Goal: Transaction & Acquisition: Purchase product/service

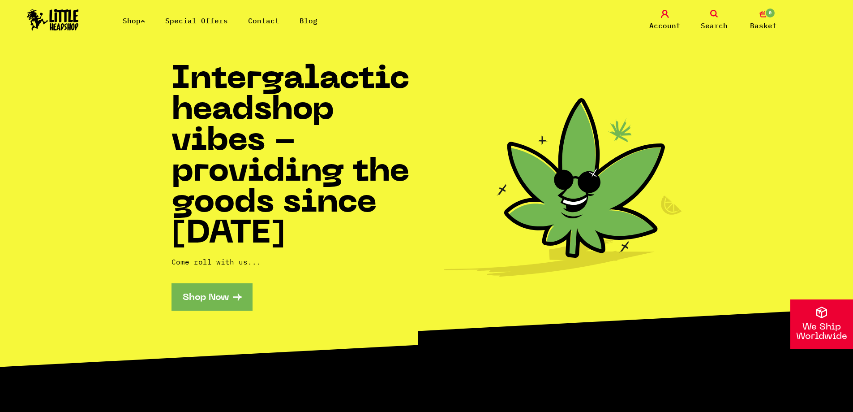
click at [145, 22] on icon at bounding box center [143, 21] width 4 height 4
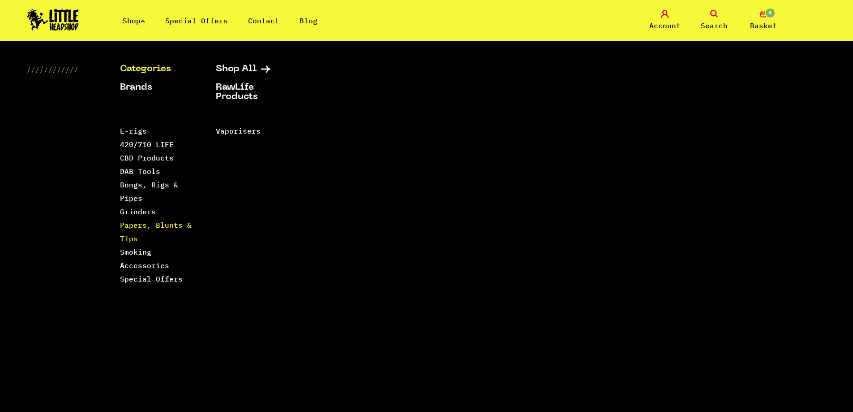
click at [147, 228] on link "Papers, Blunts & Tips" at bounding box center [156, 231] width 72 height 22
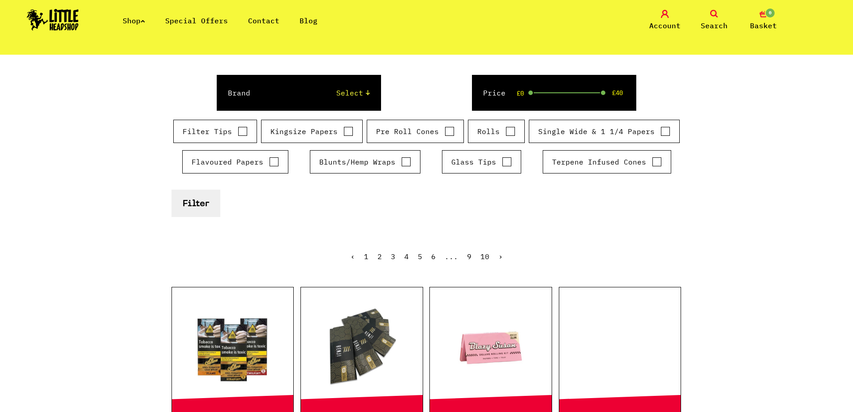
scroll to position [90, 0]
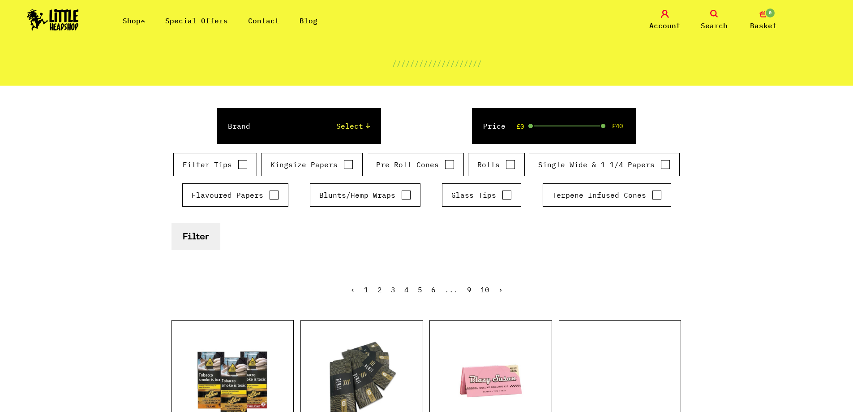
click at [345, 193] on label "Blunts/Hemp Wraps" at bounding box center [365, 194] width 92 height 11
click at [401, 193] on input "Blunts/Hemp Wraps" at bounding box center [406, 194] width 10 height 9
click at [387, 193] on label "Blunts/Hemp Wraps" at bounding box center [365, 194] width 92 height 11
click at [401, 193] on input "Blunts/Hemp Wraps" at bounding box center [406, 194] width 10 height 9
checkbox input "false"
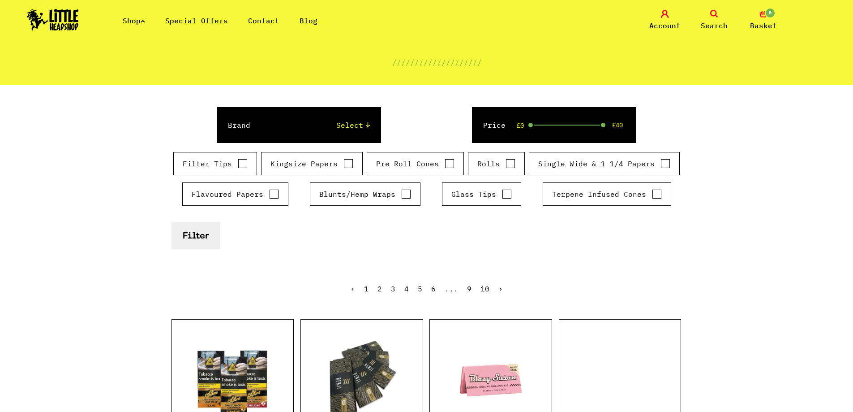
scroll to position [0, 0]
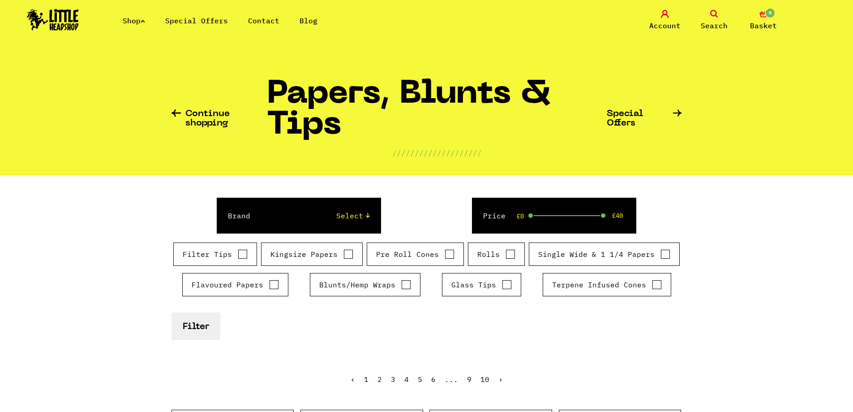
click at [140, 25] on link "Shop" at bounding box center [134, 20] width 22 height 9
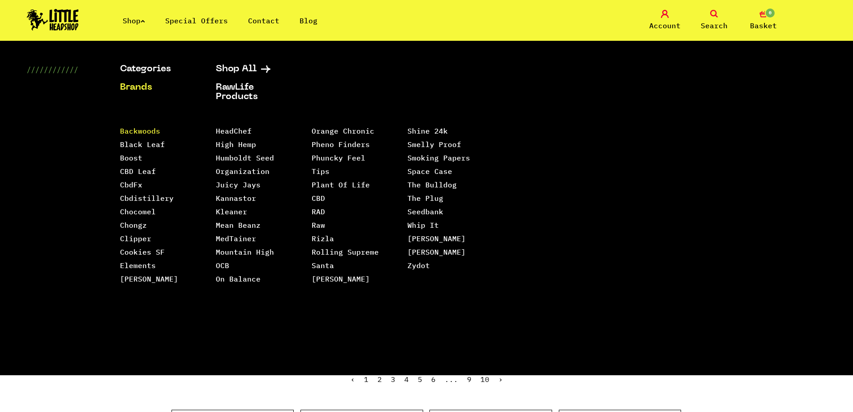
click at [148, 130] on link "Backwoods" at bounding box center [140, 130] width 40 height 9
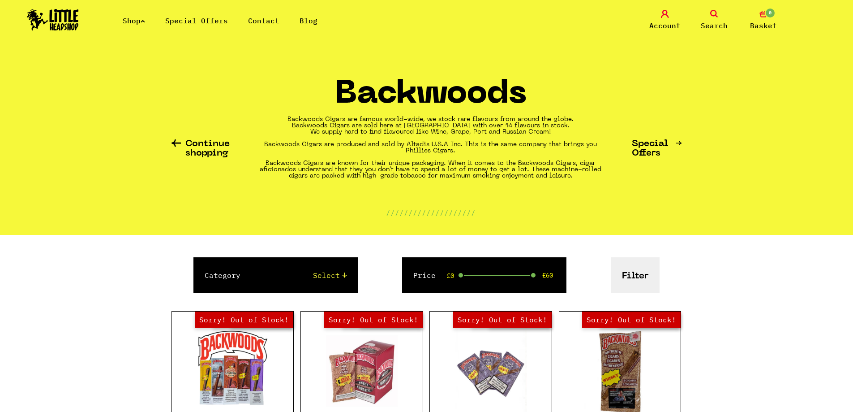
click at [133, 21] on link "Shop" at bounding box center [134, 20] width 22 height 9
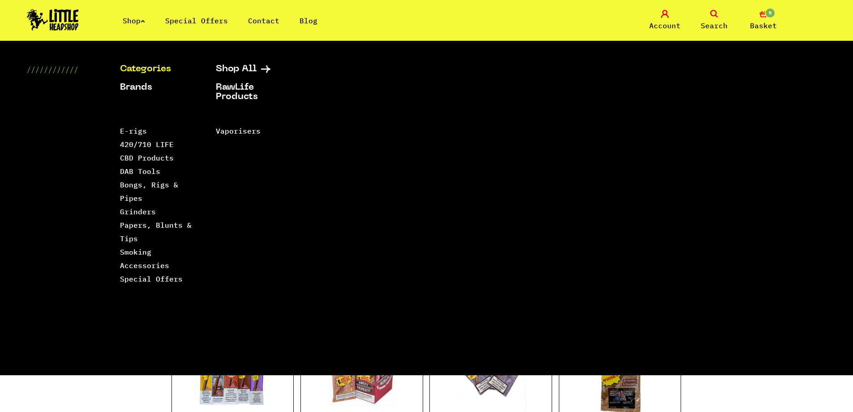
click at [153, 73] on link "Categories" at bounding box center [156, 69] width 73 height 9
click at [153, 72] on link "Categories" at bounding box center [156, 69] width 73 height 9
click at [155, 68] on link "Categories" at bounding box center [156, 69] width 73 height 9
click at [153, 65] on link "Categories" at bounding box center [156, 69] width 73 height 9
click at [143, 22] on link "Shop" at bounding box center [134, 20] width 22 height 9
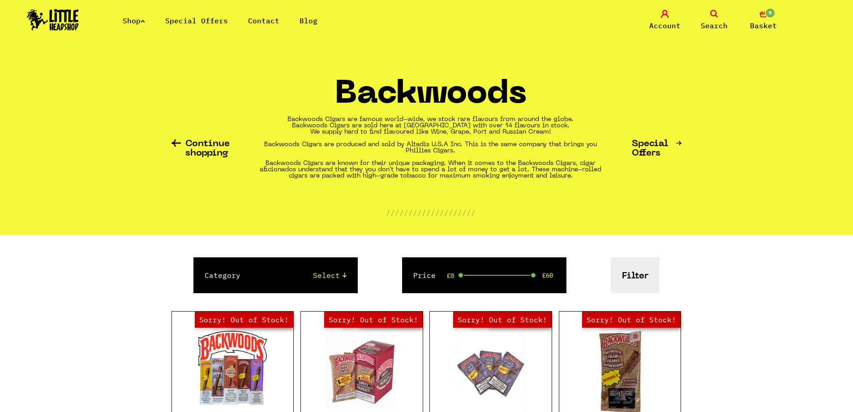
click at [141, 24] on link "Shop" at bounding box center [134, 20] width 22 height 9
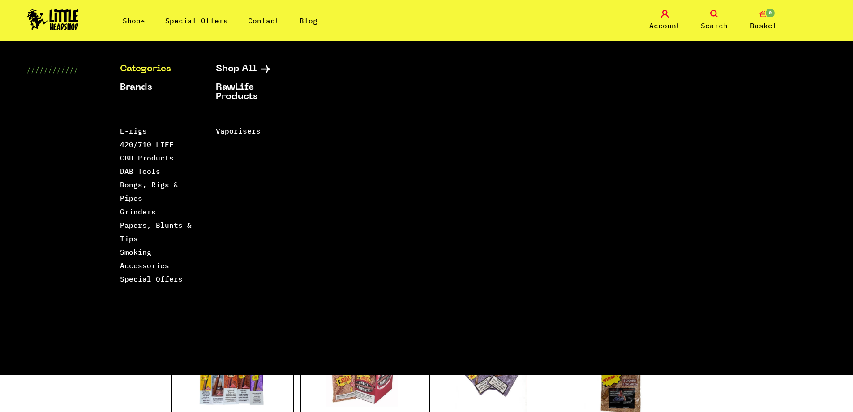
click at [155, 69] on link "Categories" at bounding box center [156, 69] width 73 height 9
click at [238, 66] on link "Shop All" at bounding box center [252, 69] width 73 height 9
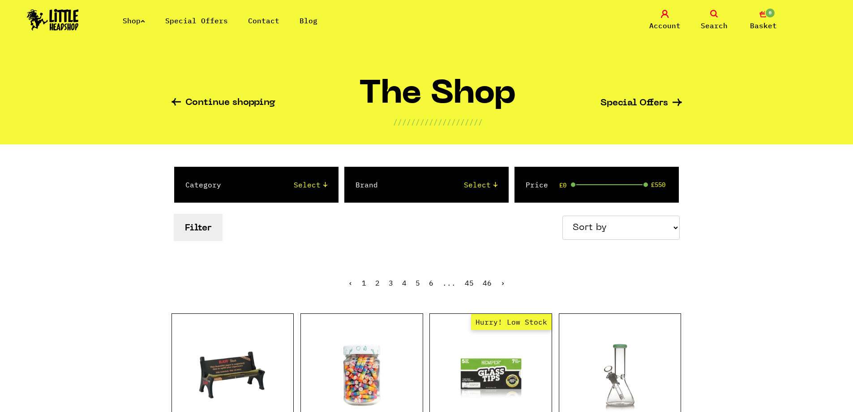
click at [269, 184] on select "Select 2 Piece 3 Piece 4 Piece 420/710 LIFE Acrylic Bongs Ashtrays Backwoods Ba…" at bounding box center [283, 184] width 88 height 11
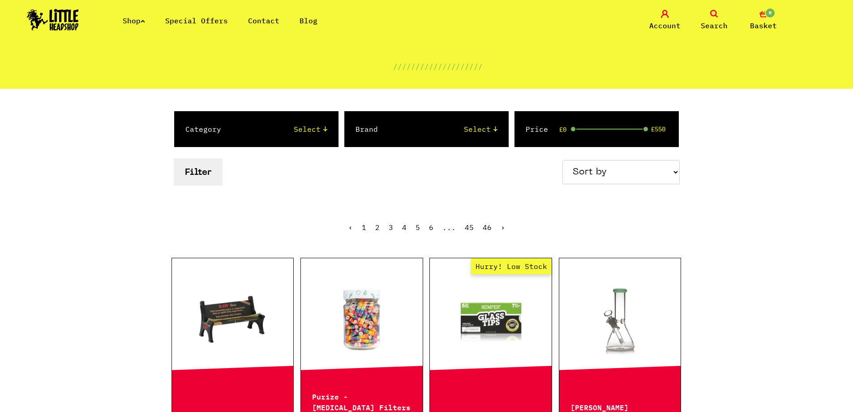
scroll to position [45, 0]
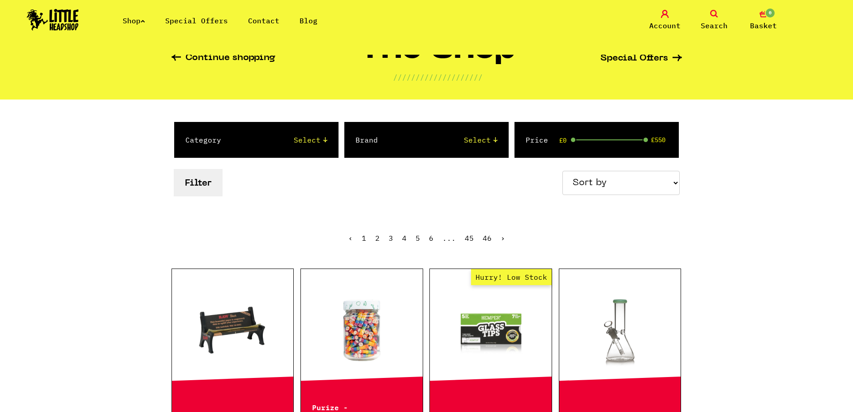
click at [225, 140] on div "Category Select 2 Piece 3 Piece 4 Piece 420/710 LIFE Acrylic Bongs Ashtrays Bac…" at bounding box center [256, 140] width 164 height 36
click at [275, 142] on select "Select 2 Piece 3 Piece 4 Piece 420/710 LIFE Acrylic Bongs Ashtrays Backwoods Ba…" at bounding box center [283, 139] width 88 height 11
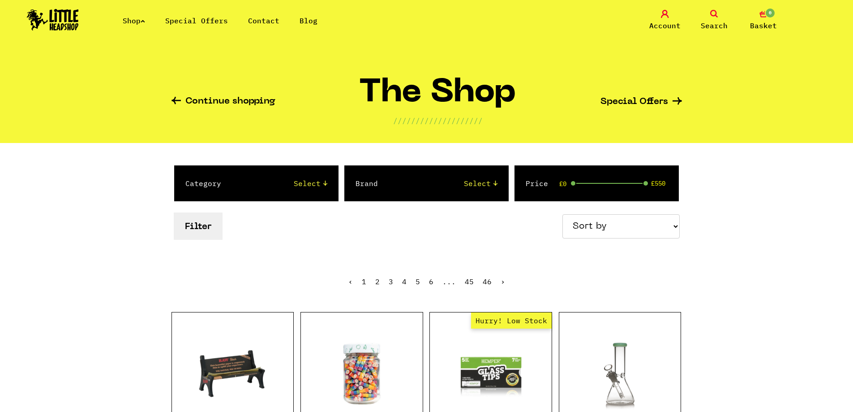
scroll to position [0, 0]
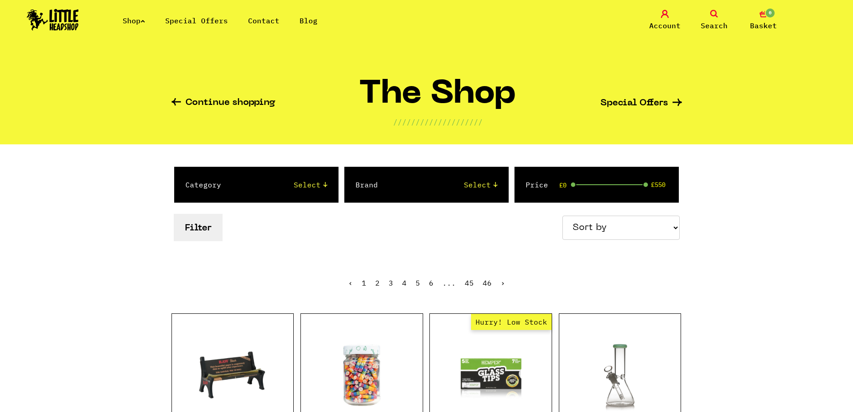
click at [138, 22] on link "Shop" at bounding box center [134, 20] width 22 height 9
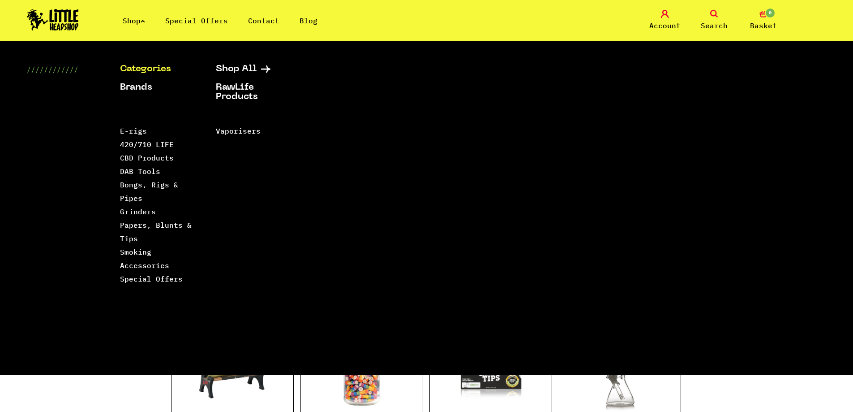
click at [72, 14] on img at bounding box center [53, 20] width 52 height 22
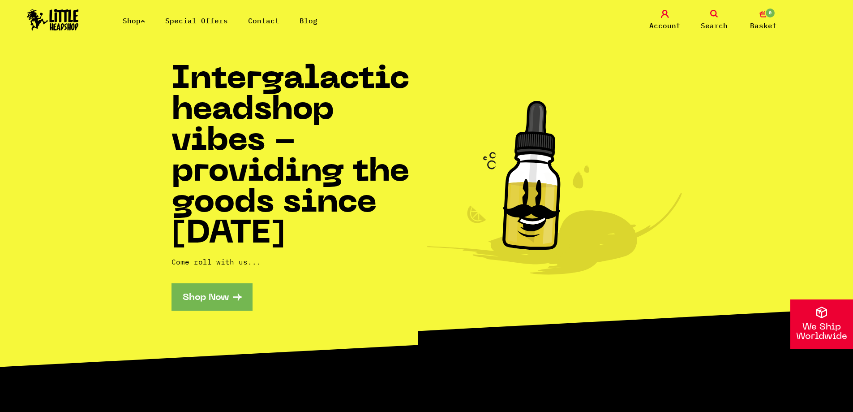
click at [228, 293] on link "Shop Now" at bounding box center [212, 296] width 81 height 27
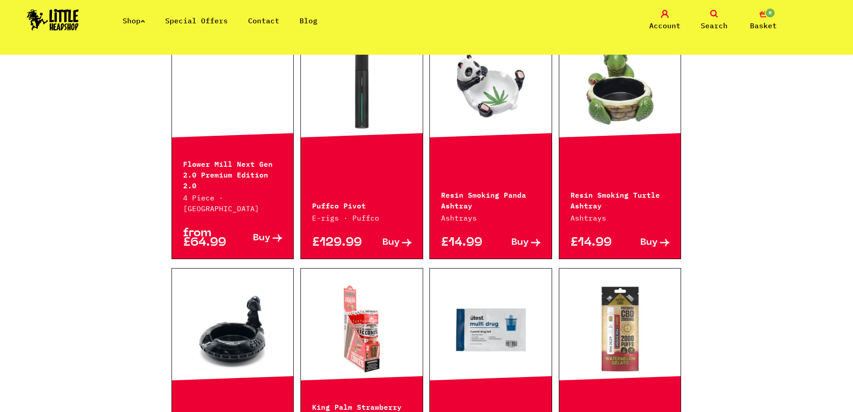
scroll to position [941, 0]
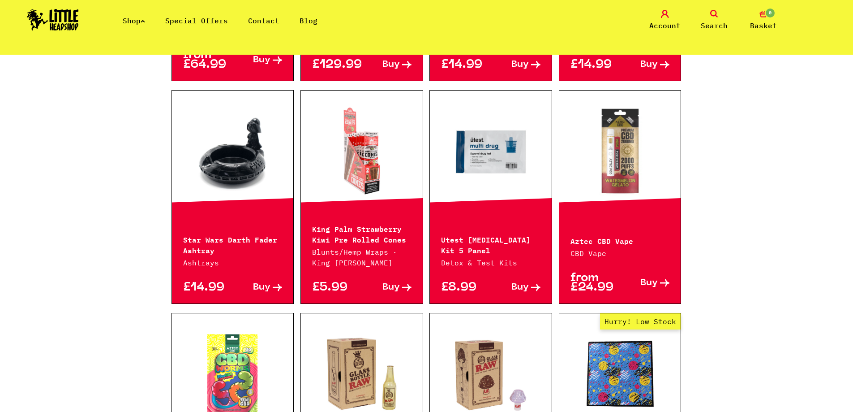
click at [364, 106] on link at bounding box center [362, 151] width 122 height 90
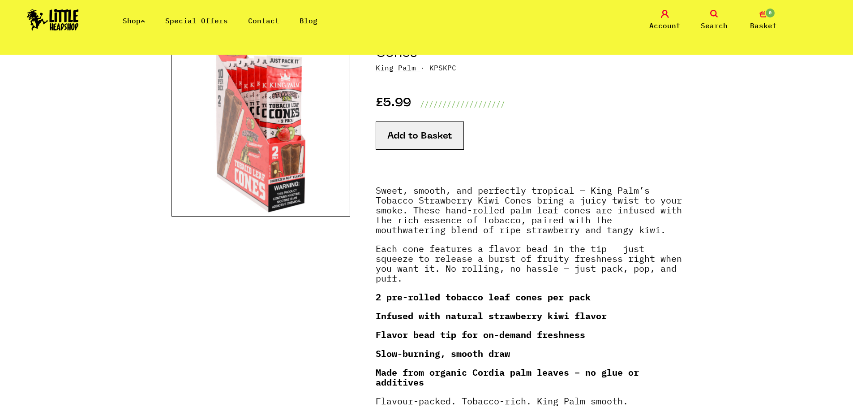
scroll to position [90, 0]
